Goal: Transaction & Acquisition: Download file/media

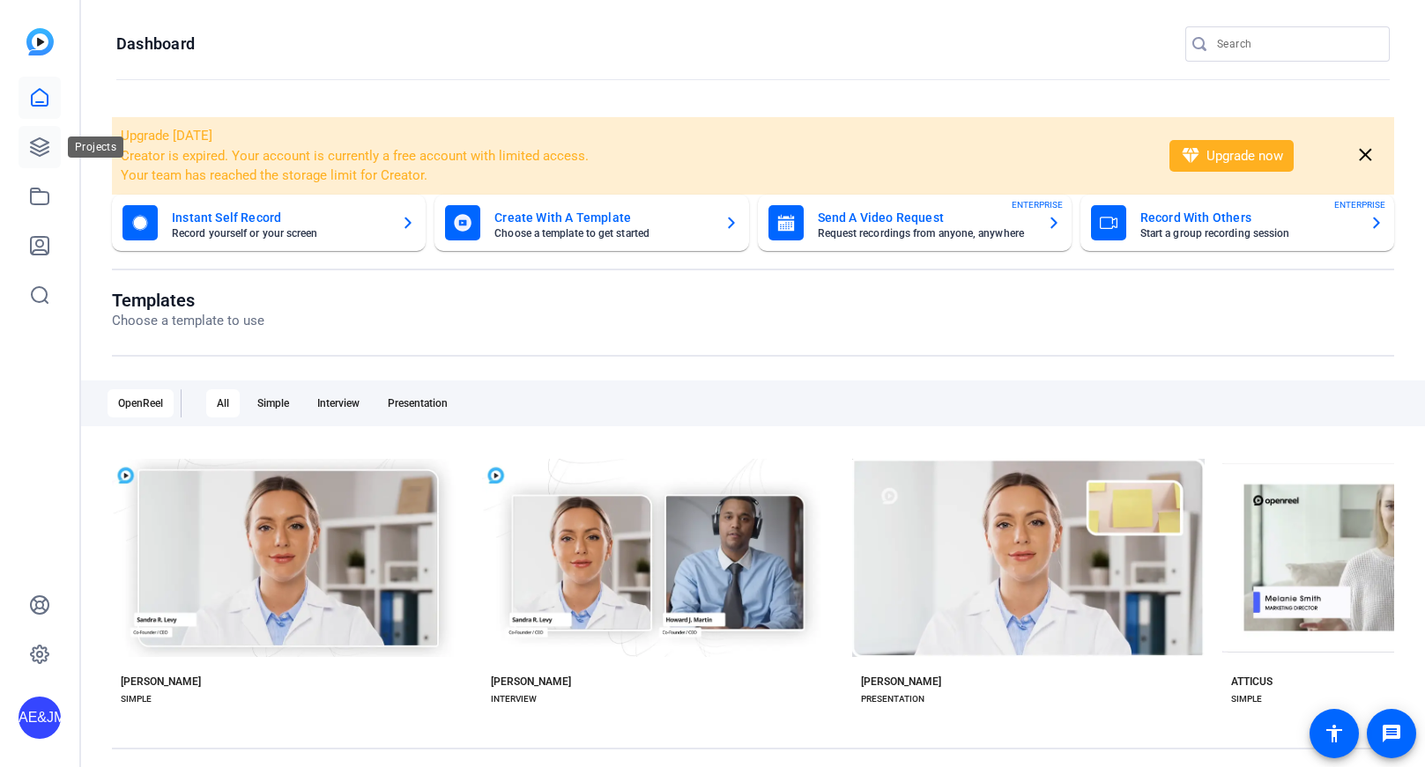
click at [44, 139] on icon at bounding box center [39, 147] width 21 height 21
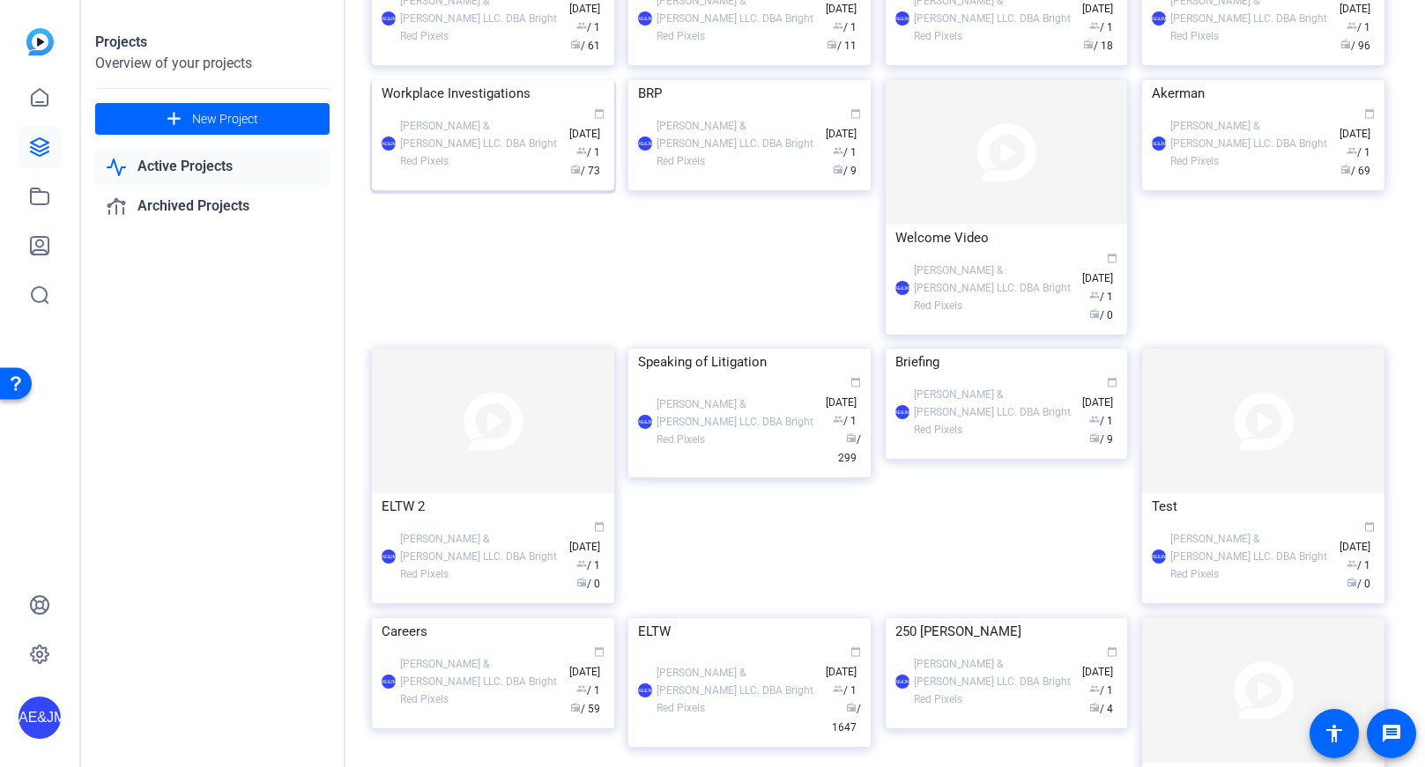
scroll to position [156, 0]
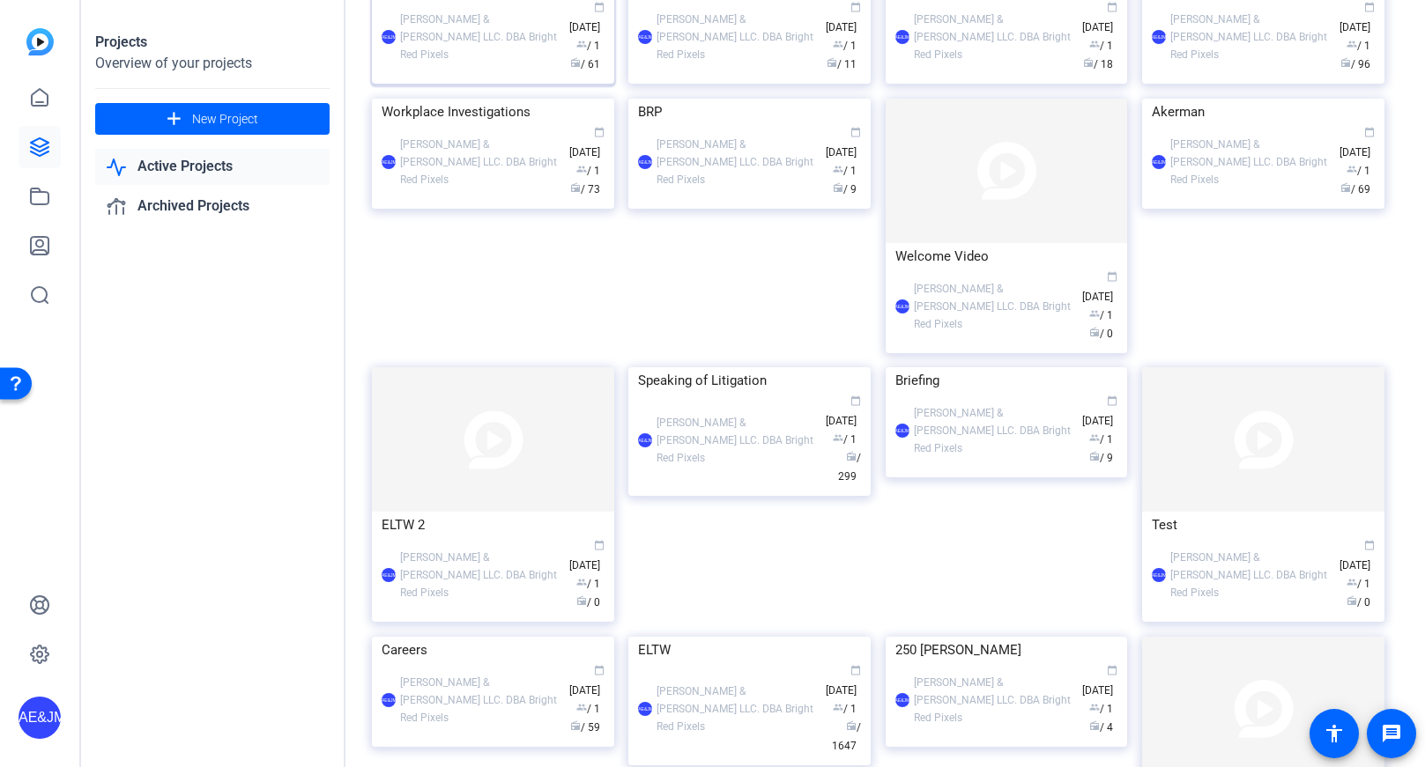
click at [465, 63] on div "[PERSON_NAME] & [PERSON_NAME] LLC. DBA Bright Red Pixels" at bounding box center [480, 37] width 160 height 53
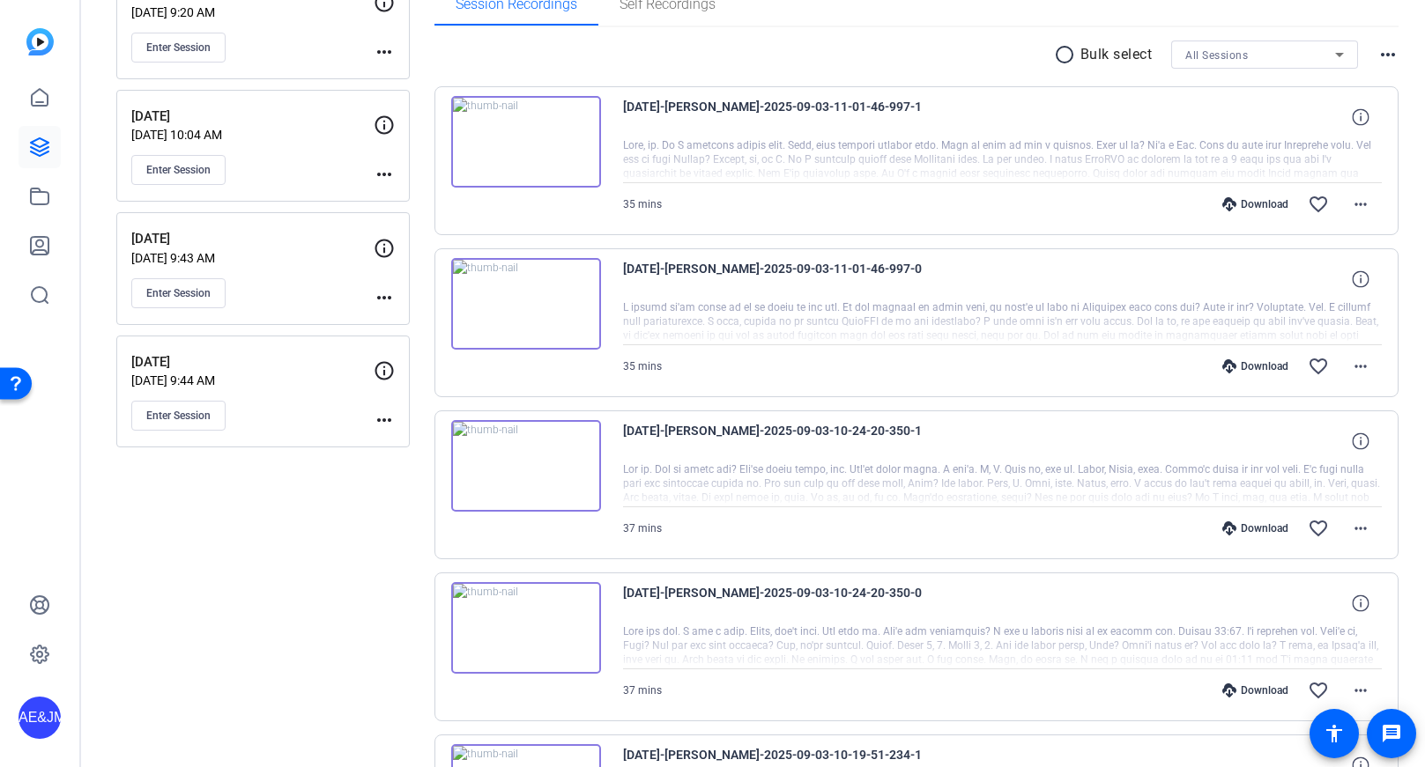
scroll to position [300, 0]
click at [1360, 693] on mat-icon "more_horiz" at bounding box center [1360, 691] width 21 height 21
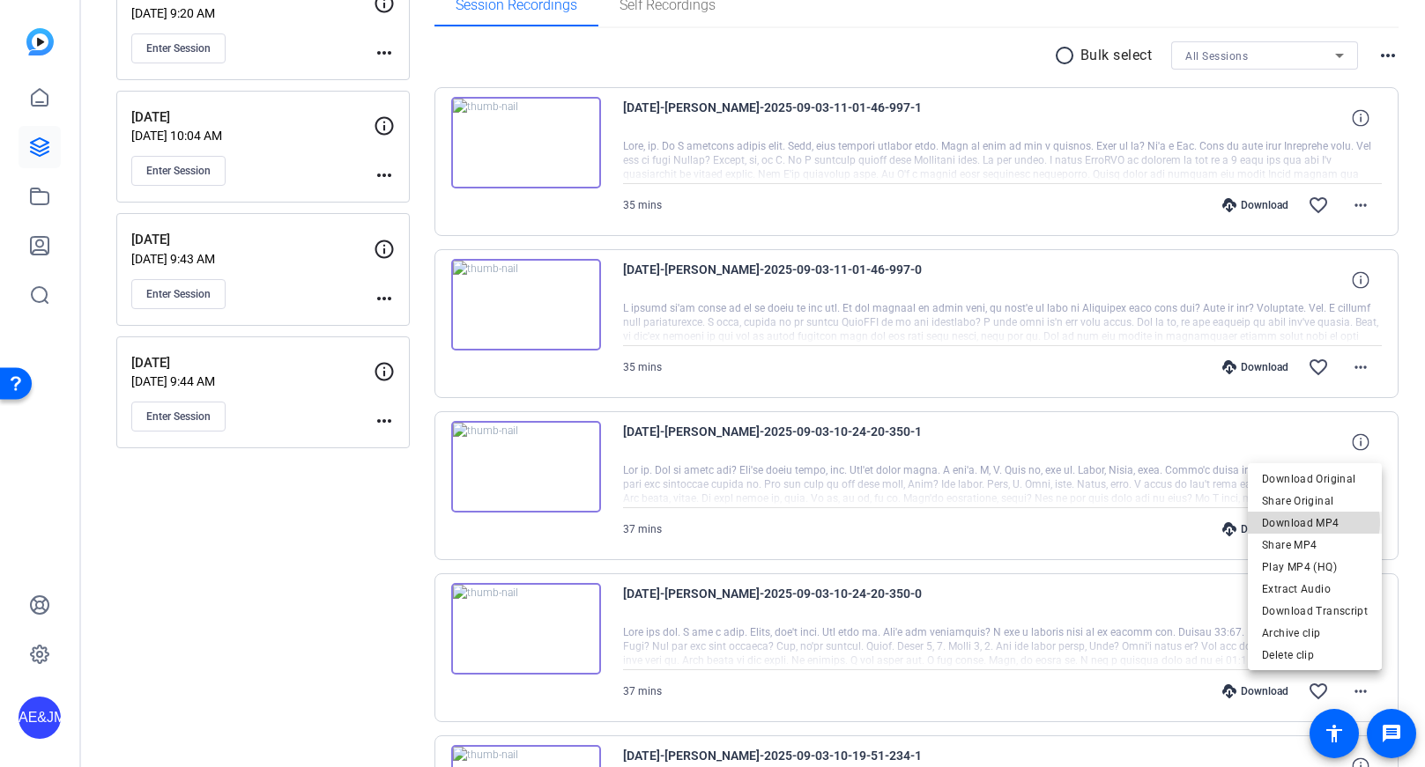
click at [1313, 522] on span "Download MP4" at bounding box center [1315, 523] width 106 height 21
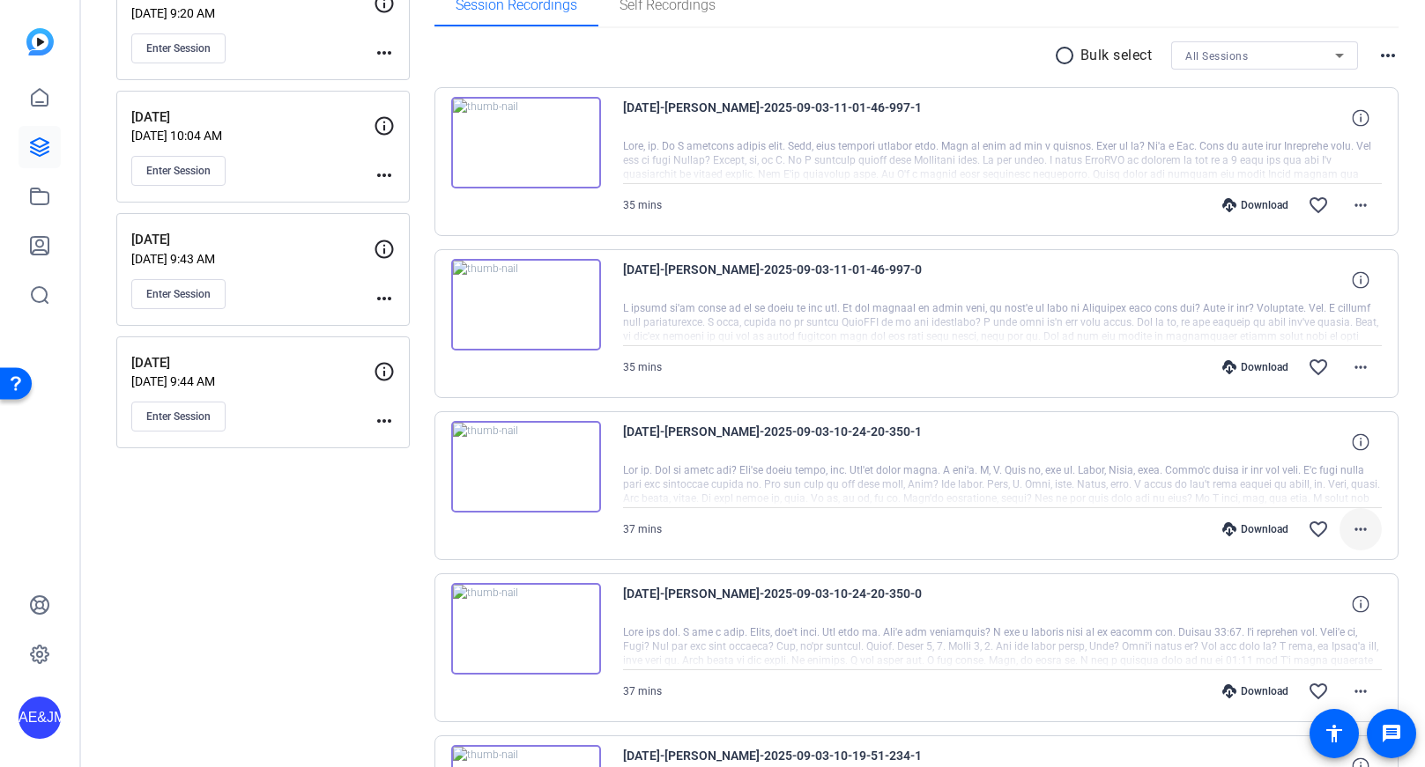
click at [1359, 529] on mat-icon "more_horiz" at bounding box center [1360, 529] width 21 height 21
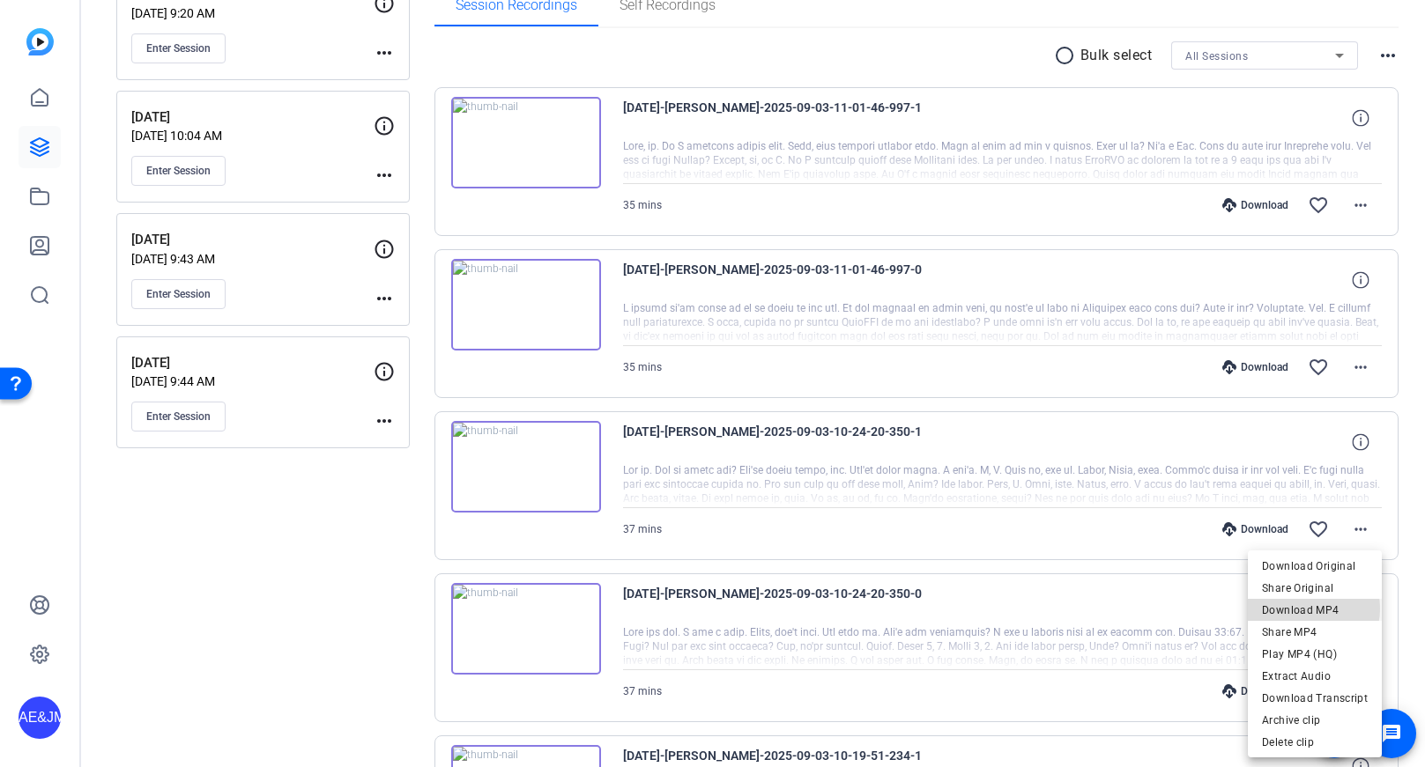
click at [1304, 609] on span "Download MP4" at bounding box center [1315, 610] width 106 height 21
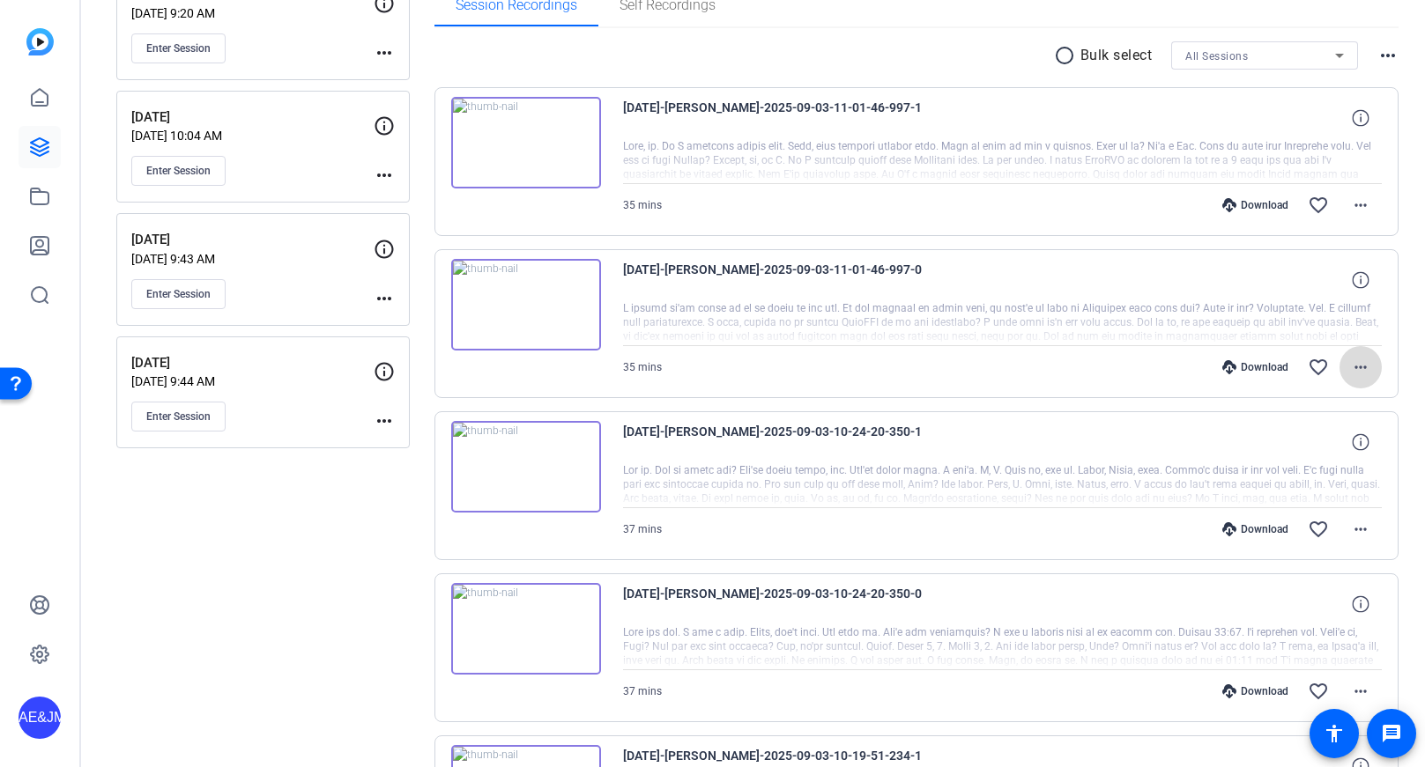
click at [1362, 374] on mat-icon "more_horiz" at bounding box center [1360, 367] width 21 height 21
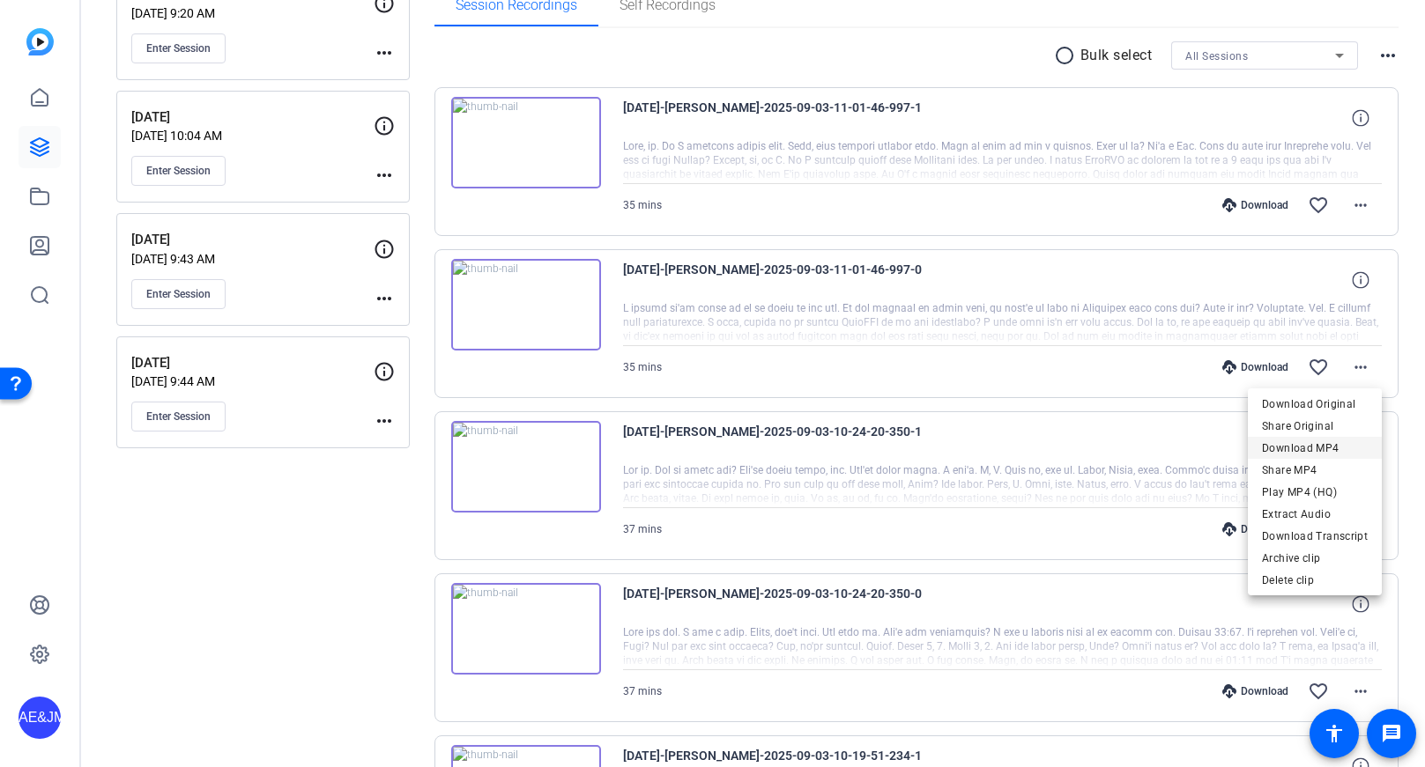
click at [1293, 444] on span "Download MP4" at bounding box center [1315, 448] width 106 height 21
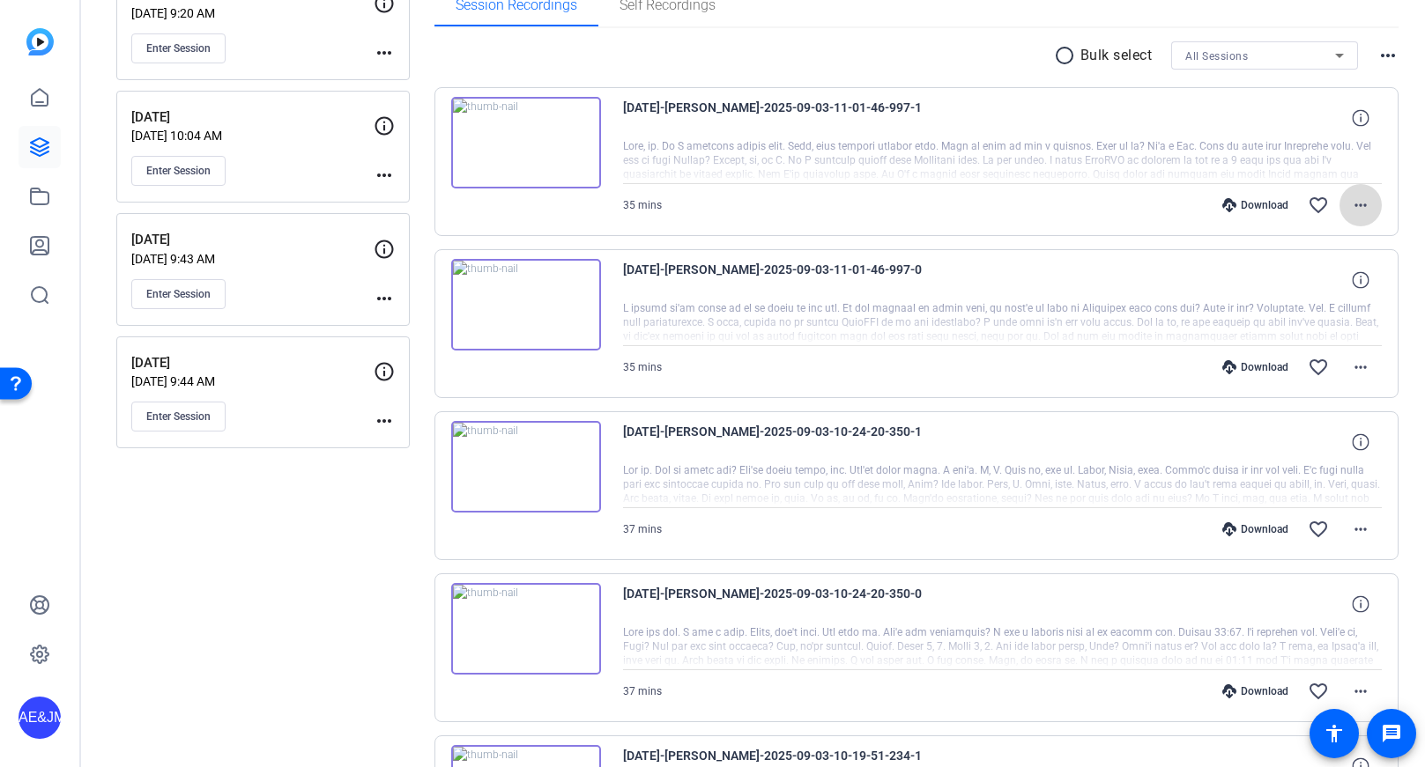
click at [1367, 203] on mat-icon "more_horiz" at bounding box center [1360, 205] width 21 height 21
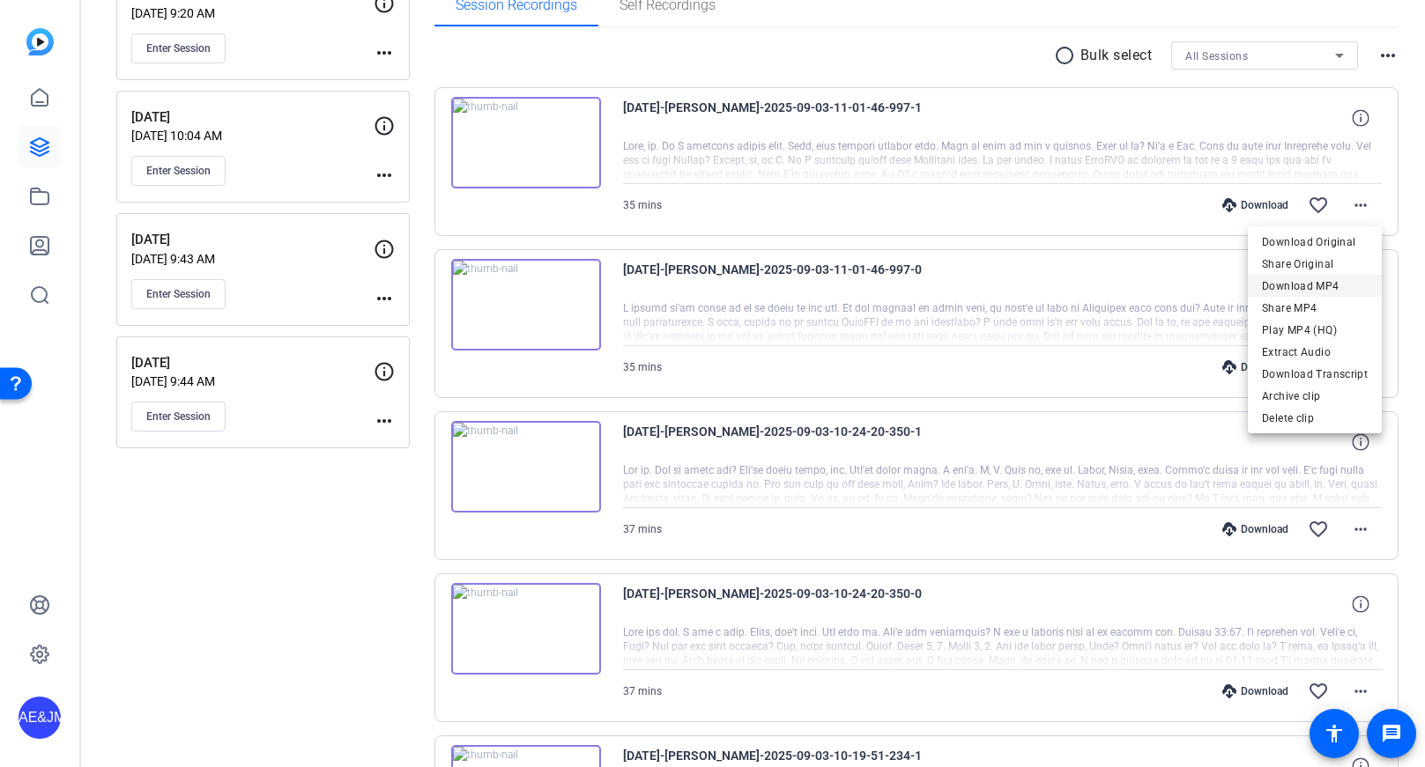
click at [1314, 281] on span "Download MP4" at bounding box center [1315, 286] width 106 height 21
